Goal: Communication & Community: Answer question/provide support

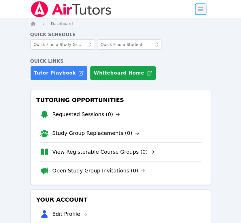
click at [203, 9] on span "button" at bounding box center [201, 9] width 13 height 13
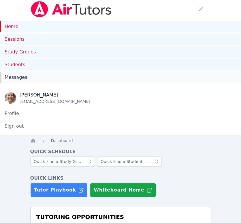
click at [12, 74] on span "Messages" at bounding box center [16, 77] width 23 height 7
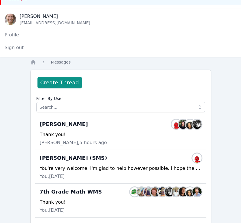
scroll to position [128, 0]
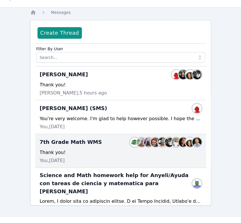
click at [106, 139] on div "7th Grade Math WMS Members" at bounding box center [121, 141] width 162 height 9
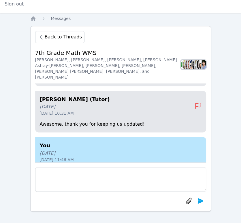
scroll to position [-32, 0]
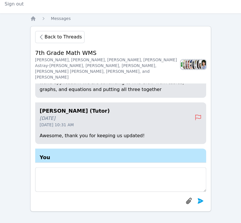
click at [40, 37] on icon "button" at bounding box center [41, 37] width 2 height 4
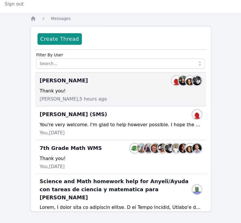
click at [89, 98] on span "[PERSON_NAME], 5 hours ago" at bounding box center [73, 99] width 67 height 7
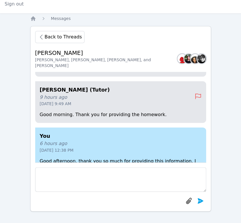
scroll to position [-96, 0]
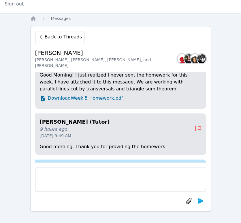
click at [39, 38] on icon "button" at bounding box center [41, 37] width 7 height 7
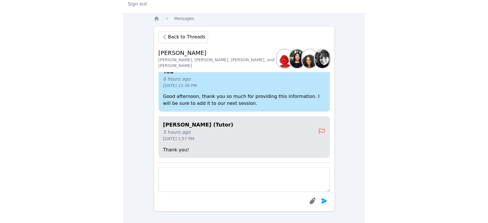
scroll to position [81, 0]
